Goal: Transaction & Acquisition: Purchase product/service

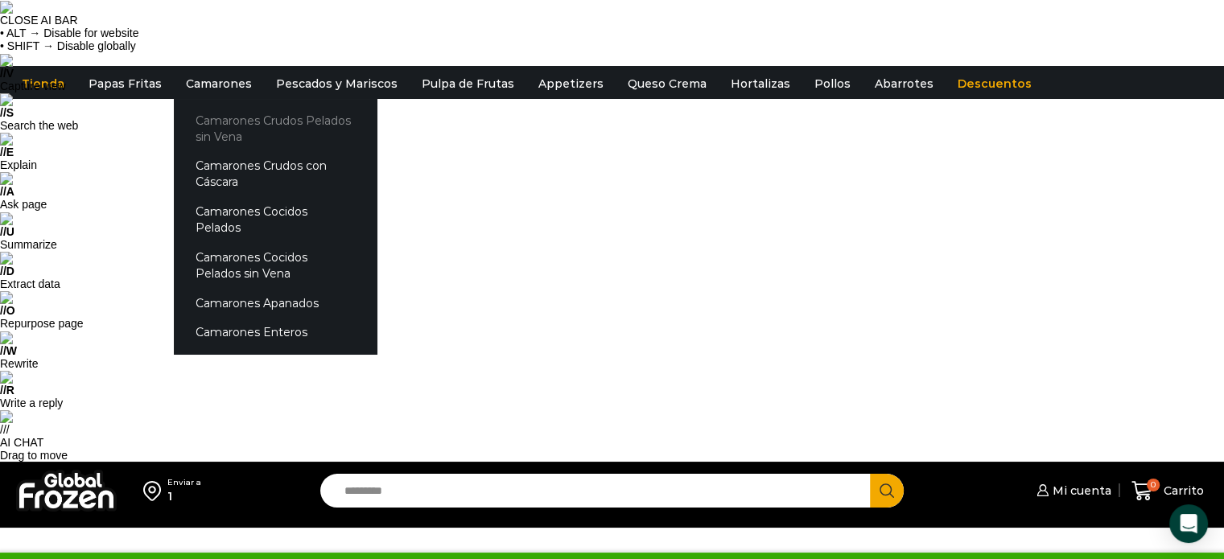
click at [220, 122] on link "Camarones Crudos Pelados sin Vena" at bounding box center [275, 128] width 203 height 46
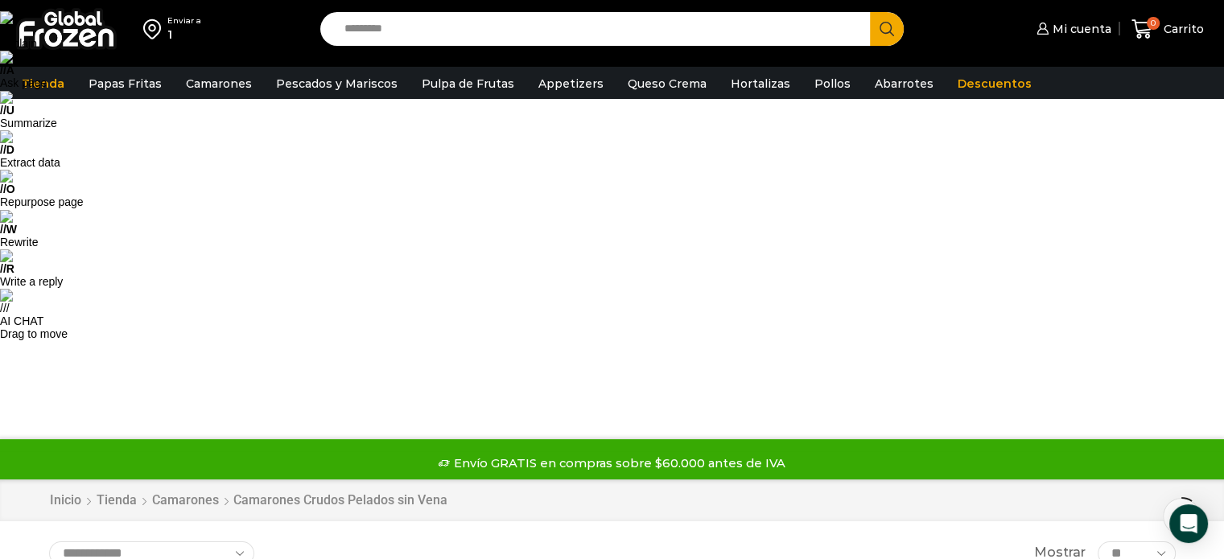
scroll to position [161, 0]
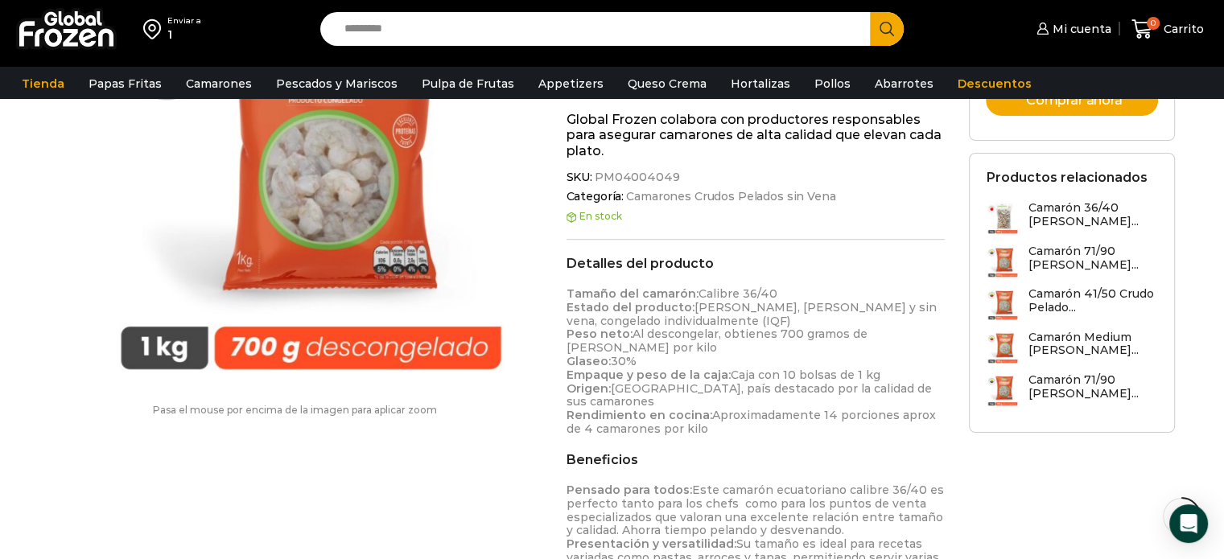
scroll to position [1127, 0]
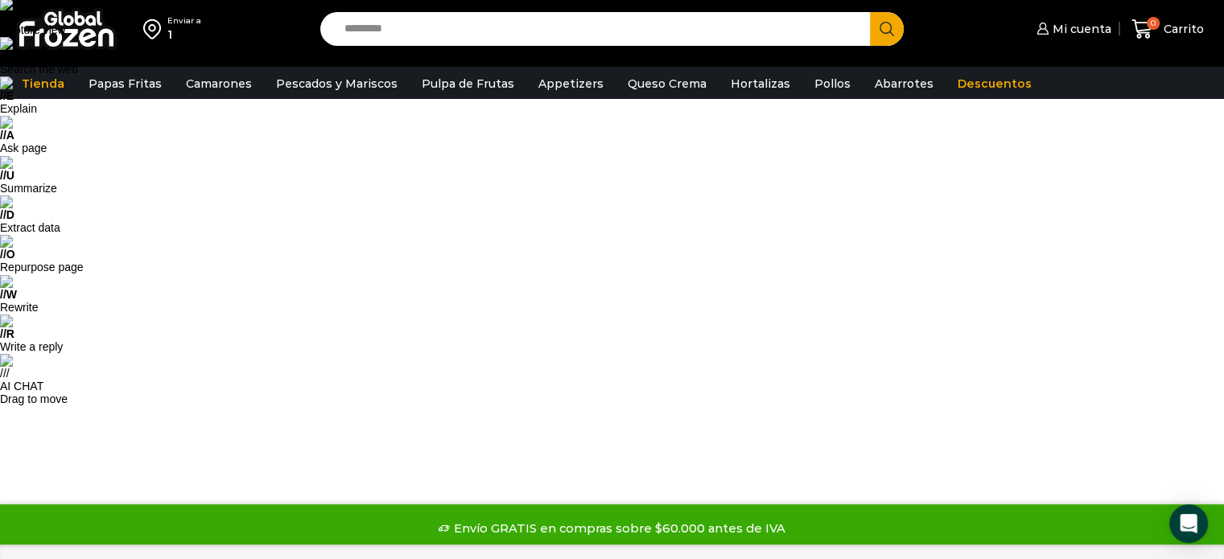
scroll to position [0, 0]
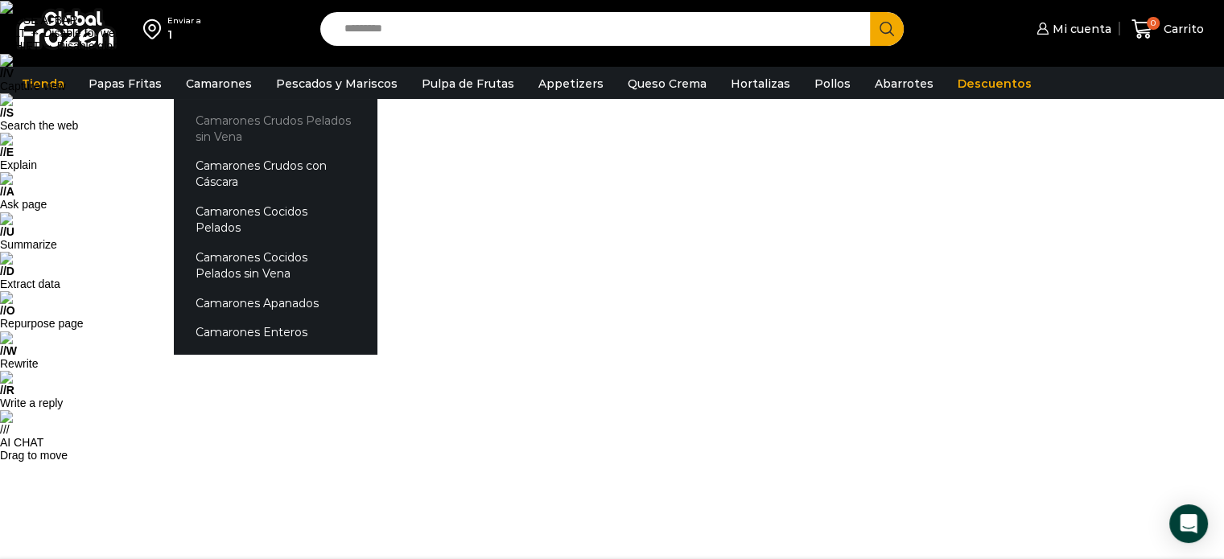
click at [213, 125] on link "Camarones Crudos Pelados sin Vena" at bounding box center [275, 128] width 203 height 46
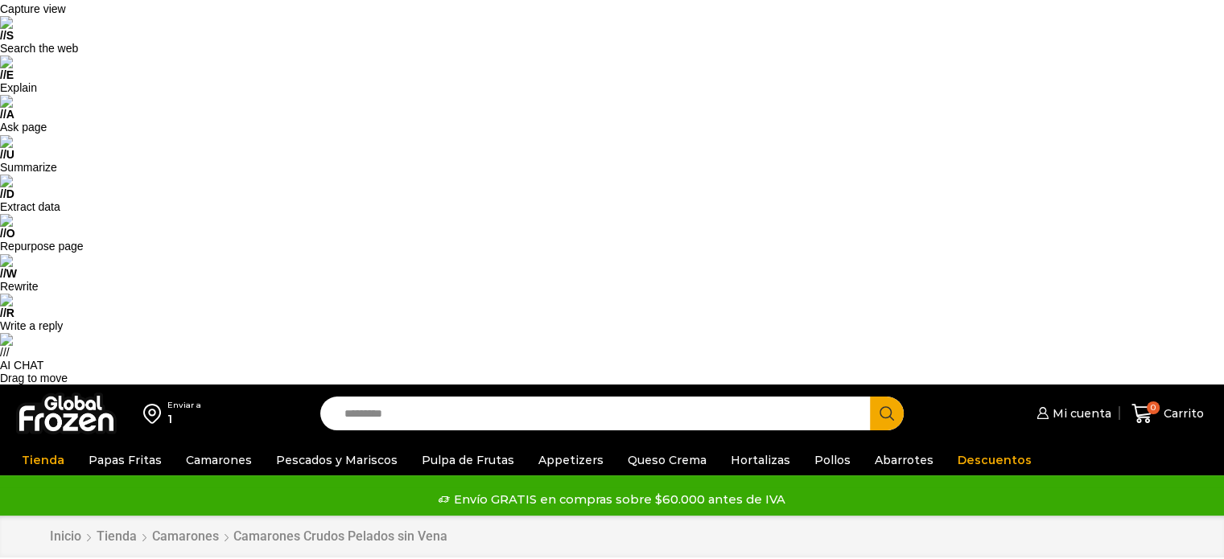
scroll to position [80, 0]
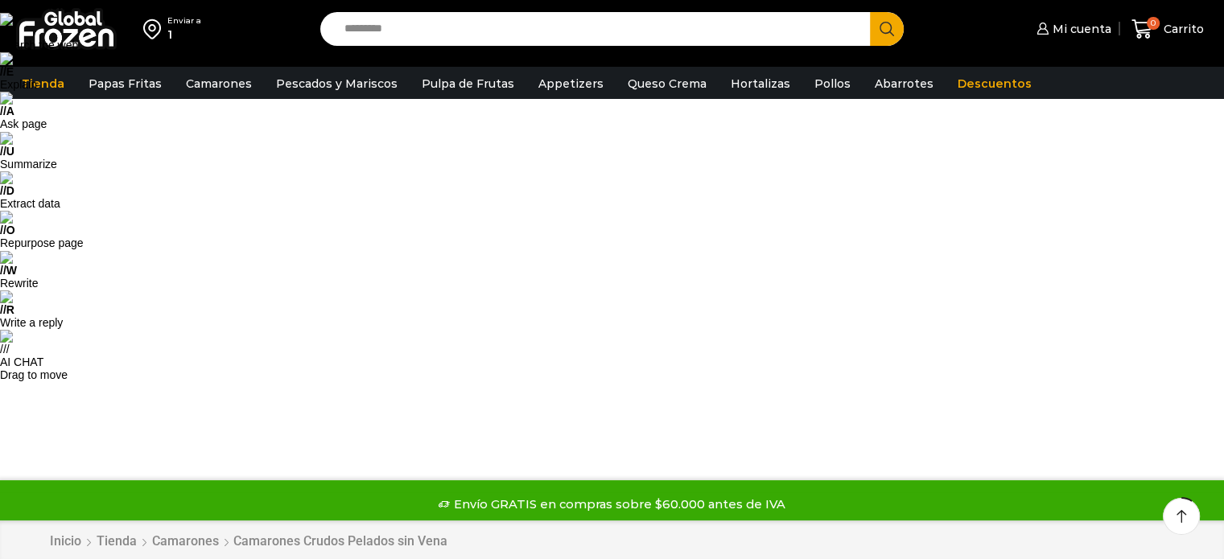
scroll to position [0, 0]
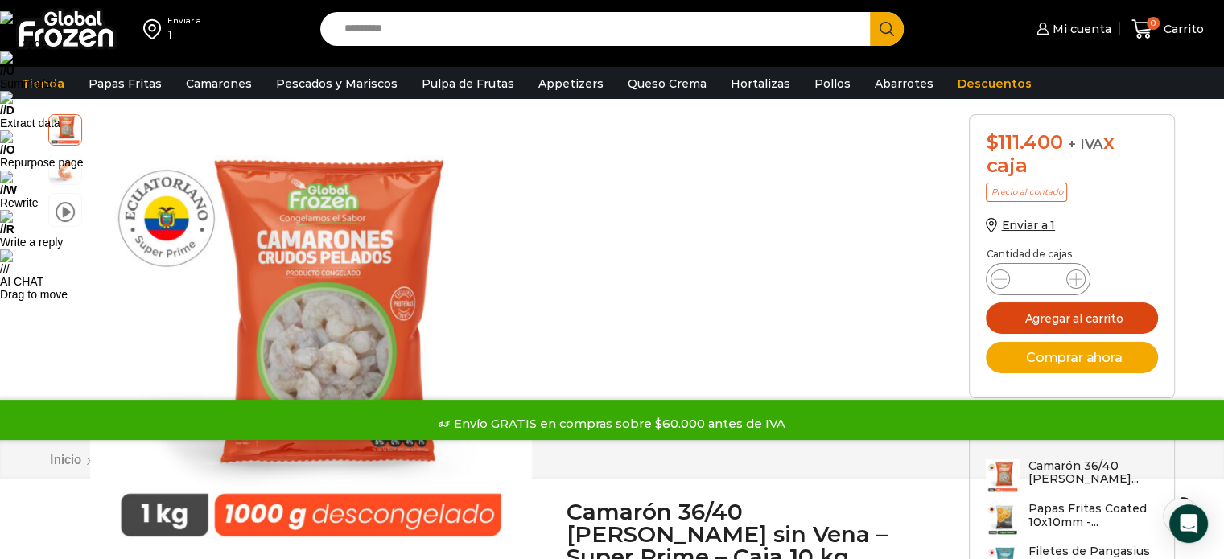
click at [1074, 331] on button "Agregar al carrito" at bounding box center [1072, 318] width 172 height 31
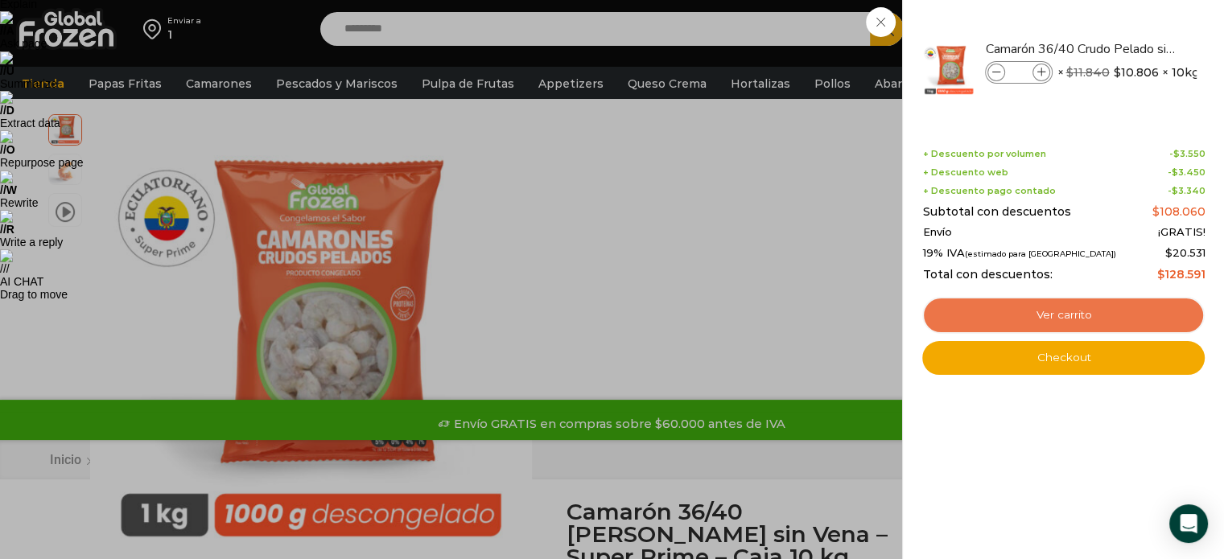
click at [1061, 323] on link "Ver carrito" at bounding box center [1063, 315] width 283 height 37
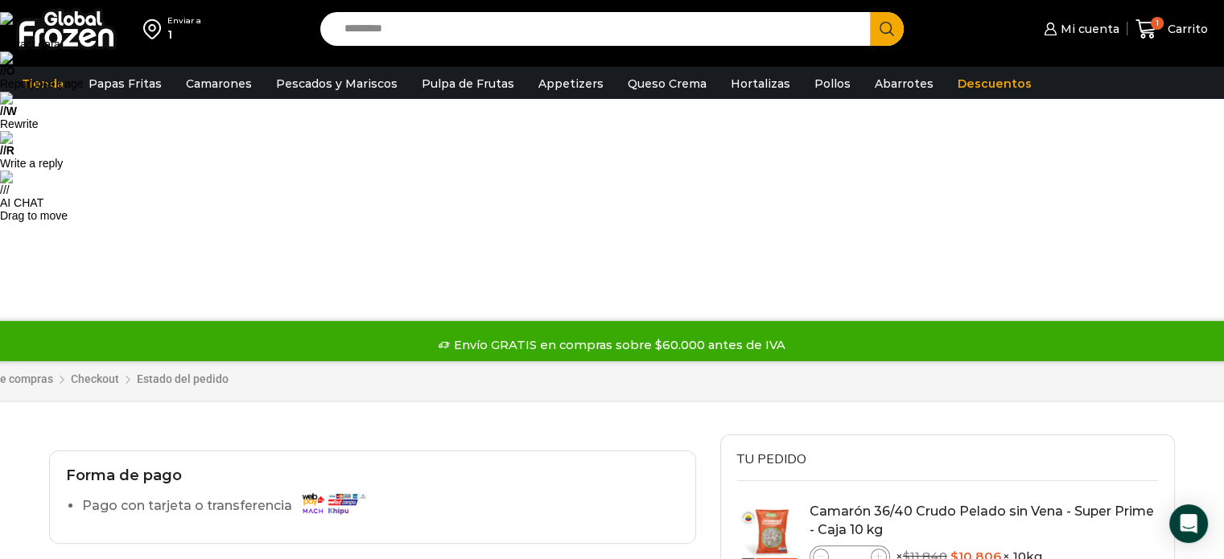
scroll to position [241, 0]
